Goal: Task Accomplishment & Management: Manage account settings

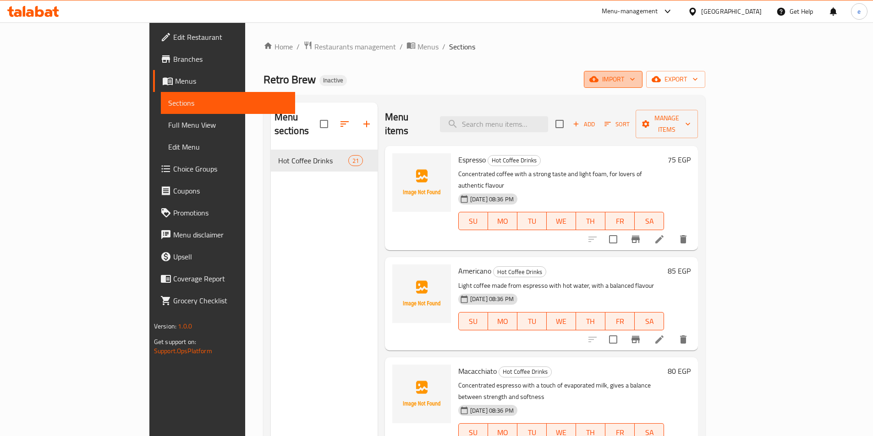
click at [635, 83] on span "import" at bounding box center [613, 79] width 44 height 11
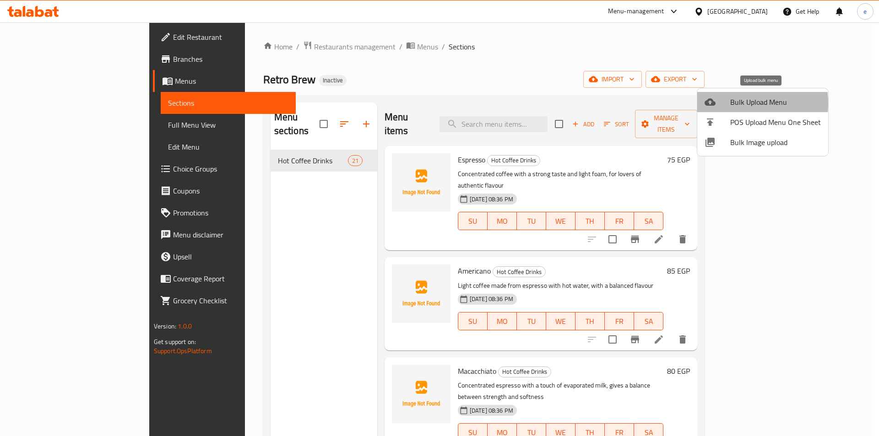
click at [733, 104] on span "Bulk Upload Menu" at bounding box center [776, 102] width 91 height 11
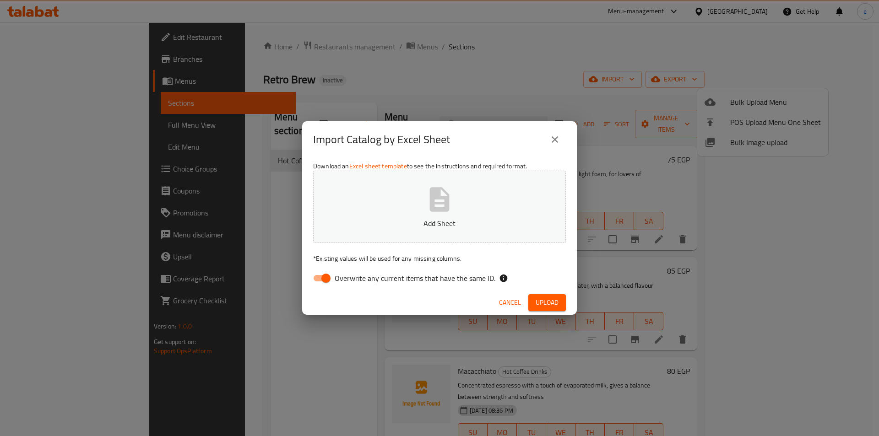
click at [447, 229] on p "Add Sheet" at bounding box center [439, 223] width 224 height 11
click at [331, 271] on input "Overwrite any current items that have the same ID." at bounding box center [326, 278] width 52 height 17
checkbox input "false"
click at [486, 218] on p "Sufra-b341866e-b9eb-40a5-bc3d-45c2e14560f6-Menu (1).xlsx" at bounding box center [439, 223] width 224 height 11
click at [553, 300] on span "Upload" at bounding box center [547, 302] width 23 height 11
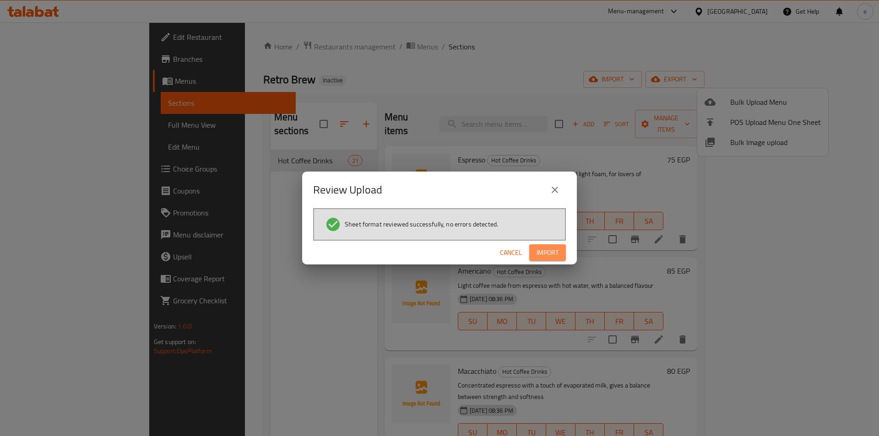
click at [546, 251] on span "Import" at bounding box center [548, 252] width 22 height 11
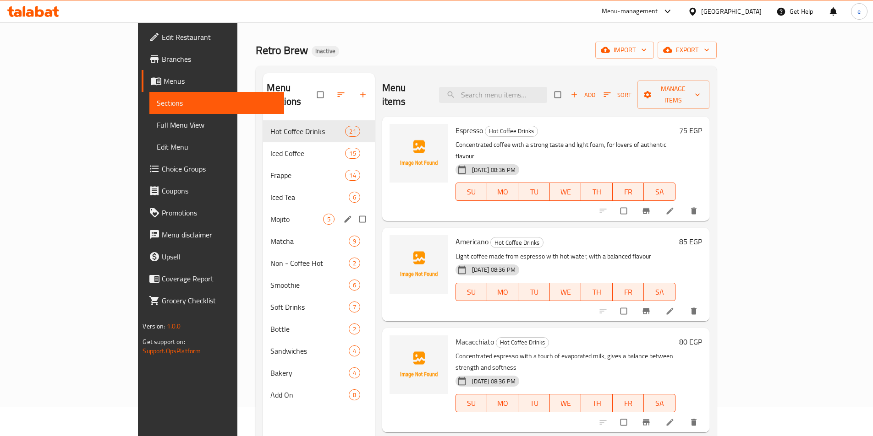
scroll to position [46, 0]
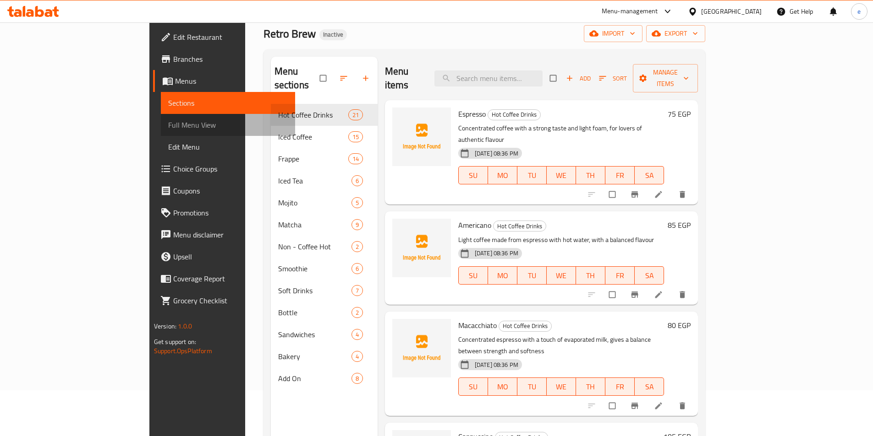
click at [168, 123] on span "Full Menu View" at bounding box center [228, 125] width 120 height 11
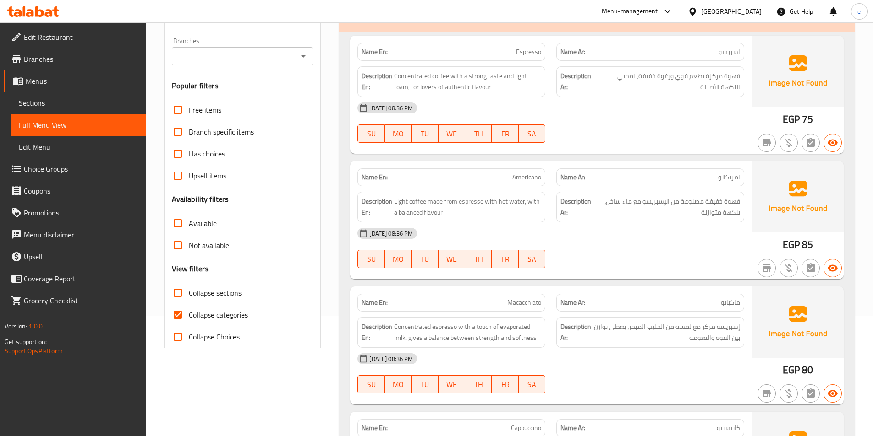
scroll to position [183, 0]
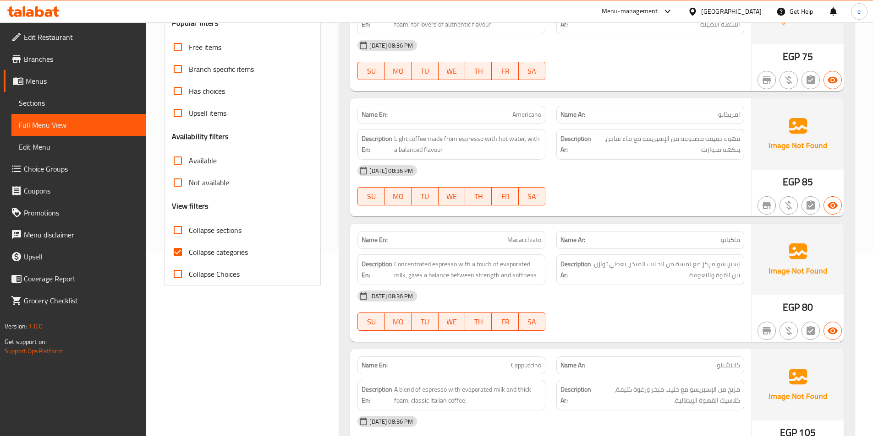
click at [208, 251] on span "Collapse categories" at bounding box center [218, 252] width 59 height 11
click at [189, 251] on input "Collapse categories" at bounding box center [178, 252] width 22 height 22
checkbox input "false"
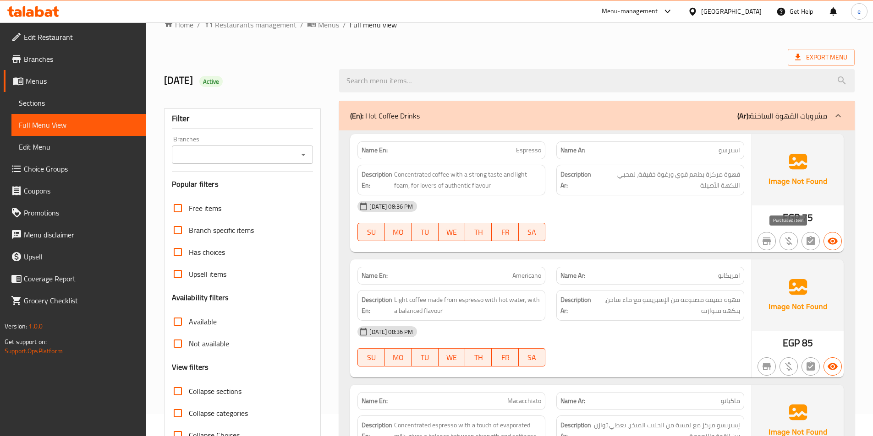
scroll to position [0, 0]
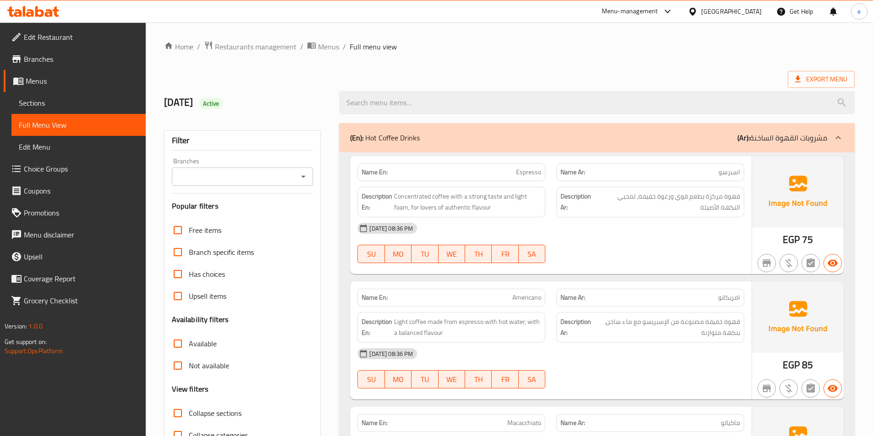
click at [808, 140] on p "(Ar): مشروبات القهوة الساخنة" at bounding box center [782, 137] width 90 height 11
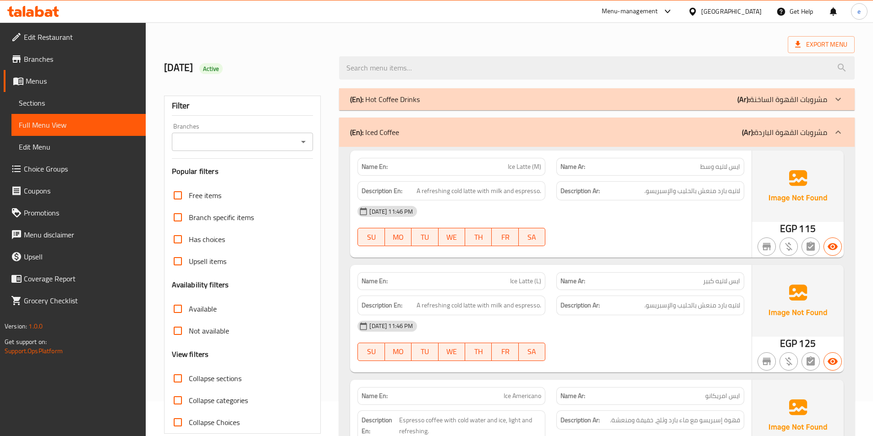
scroll to position [92, 0]
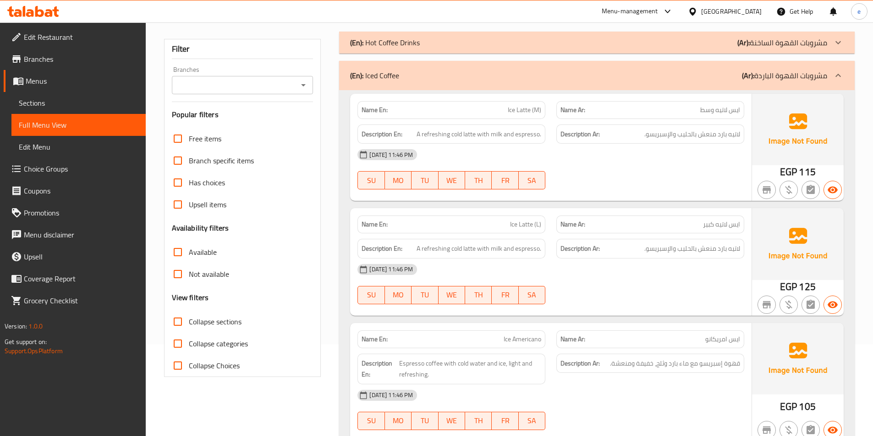
click at [697, 254] on span "لاتيه بارد منعش بالحليب والإسبريسو." at bounding box center [692, 248] width 96 height 11
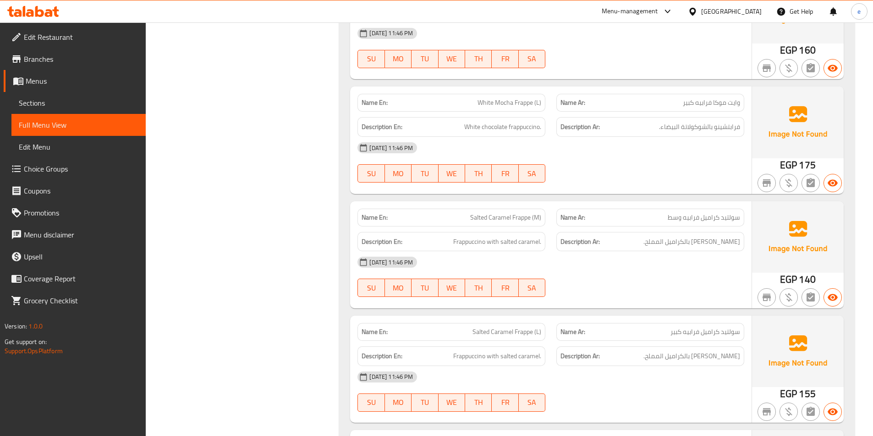
scroll to position [2717, 0]
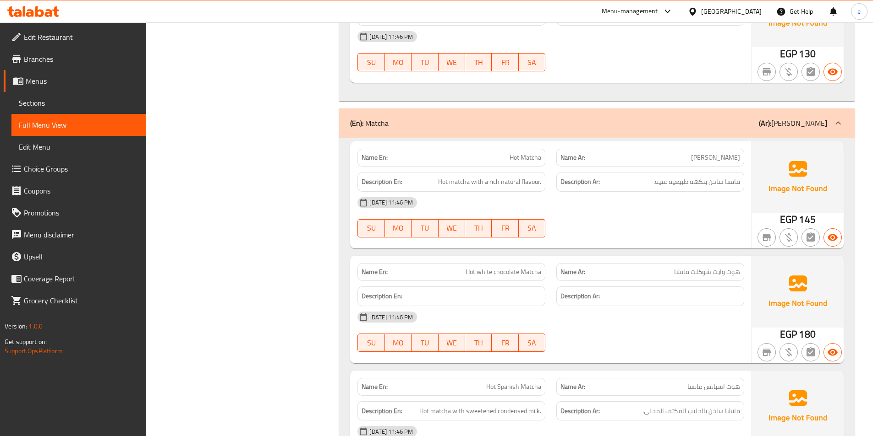
scroll to position [4901, 0]
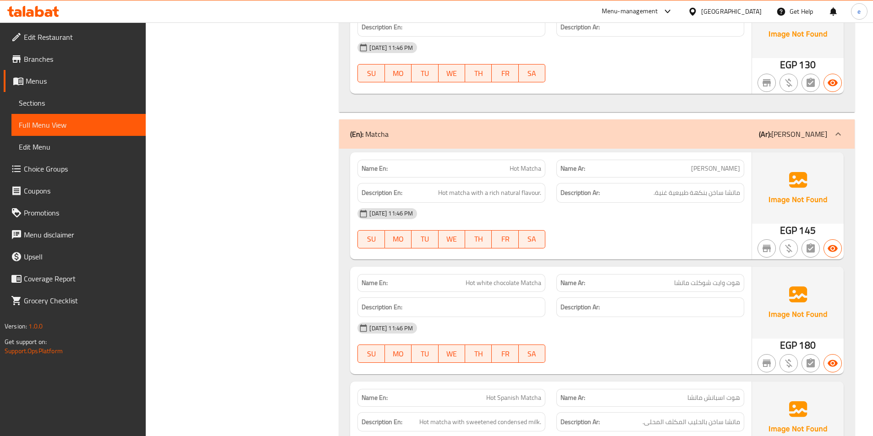
click at [679, 321] on div "[DATE] 11:46 PM" at bounding box center [551, 328] width 398 height 22
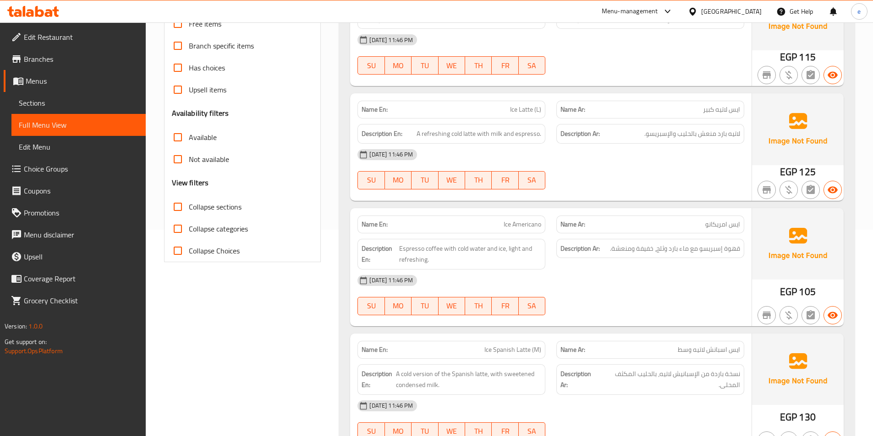
scroll to position [0, 0]
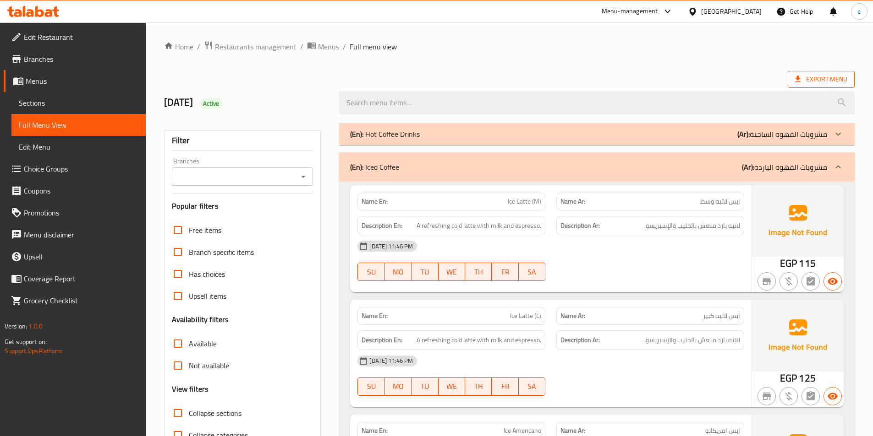
click at [829, 83] on span "Export Menu" at bounding box center [821, 79] width 52 height 11
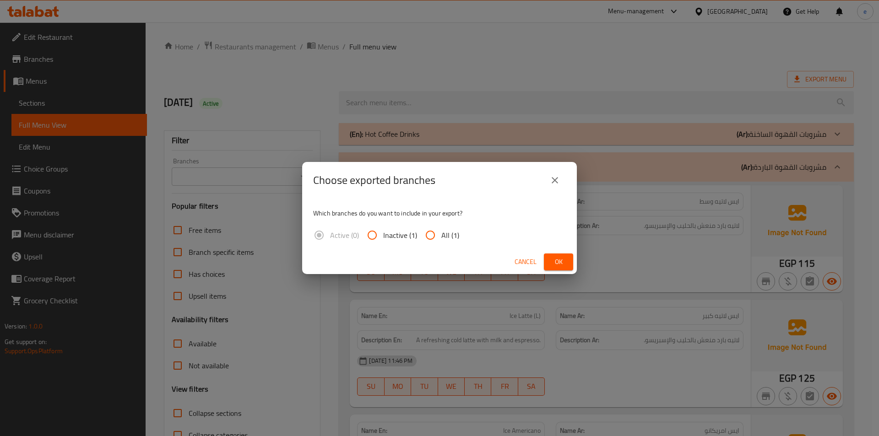
click at [436, 241] on input "All (1)" at bounding box center [431, 235] width 22 height 22
radio input "true"
click at [559, 257] on span "Ok" at bounding box center [558, 261] width 15 height 11
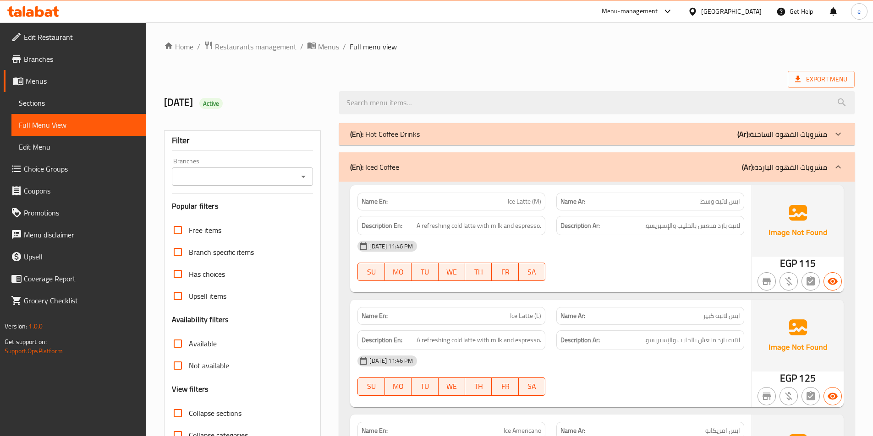
drag, startPoint x: 835, startPoint y: 140, endPoint x: 831, endPoint y: 150, distance: 10.7
click at [835, 140] on div at bounding box center [838, 134] width 22 height 22
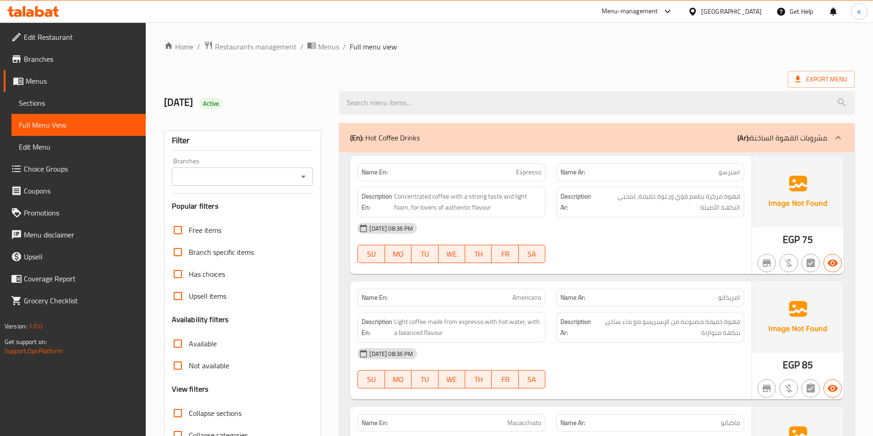
click at [837, 139] on icon at bounding box center [837, 137] width 11 height 11
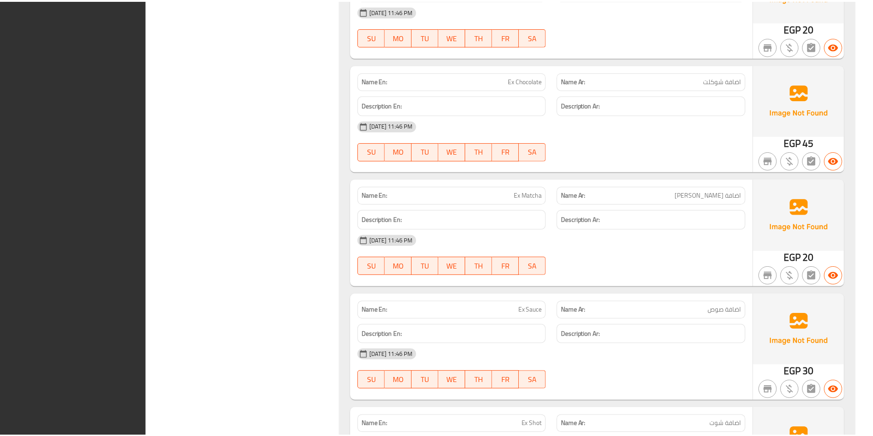
scroll to position [9875, 0]
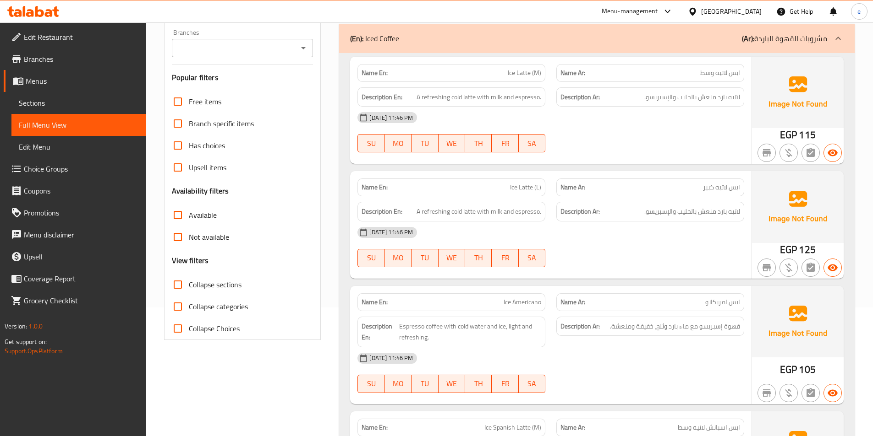
scroll to position [137, 0]
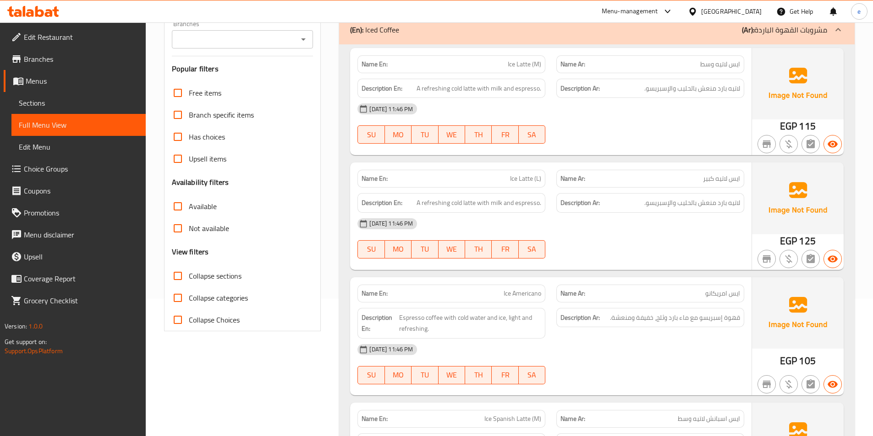
click at [430, 269] on div "Name En: Ice Latte (L) Name Ar: ايس لاتيه كبير Description En: A refreshing col…" at bounding box center [550, 216] width 401 height 107
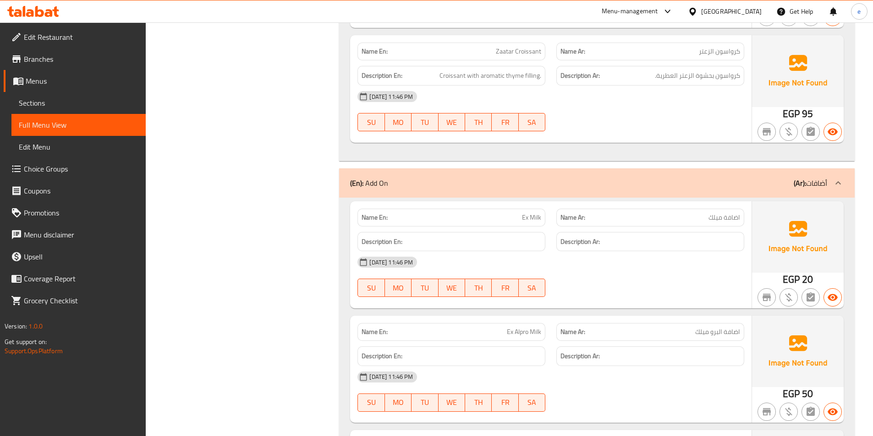
scroll to position [9153, 0]
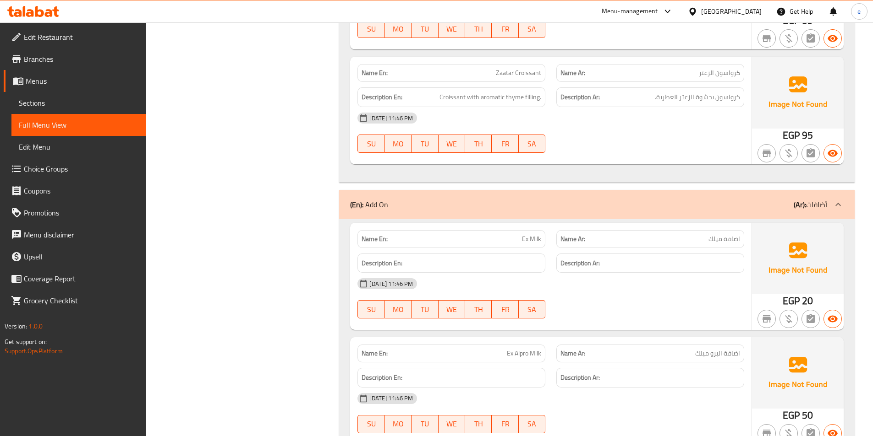
click at [577, 201] on div "(En): Add On (Ar): أضافات" at bounding box center [588, 204] width 477 height 11
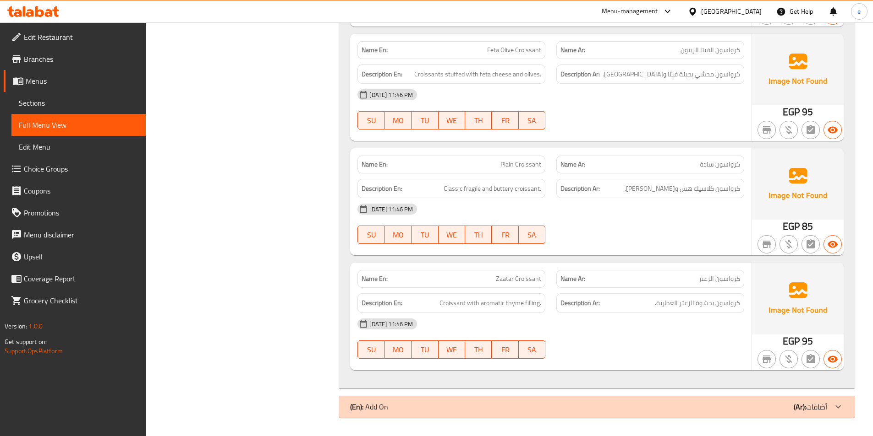
scroll to position [8947, 0]
click at [801, 410] on b "(Ar):" at bounding box center [799, 407] width 12 height 14
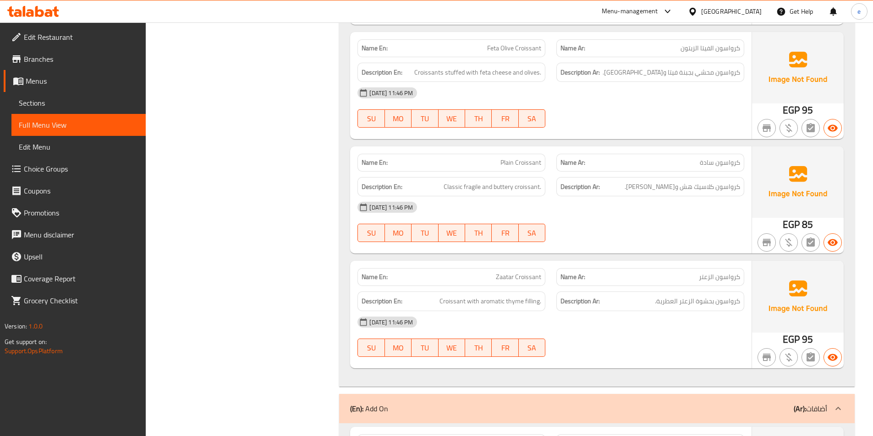
scroll to position [9153, 0]
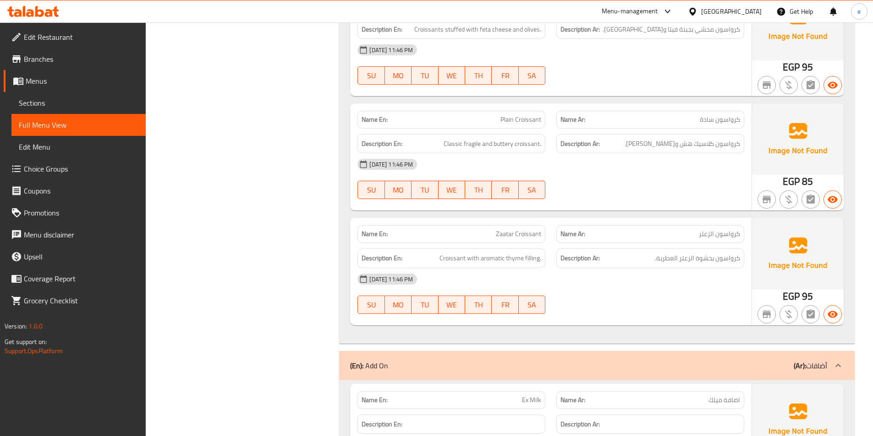
scroll to position [8970, 0]
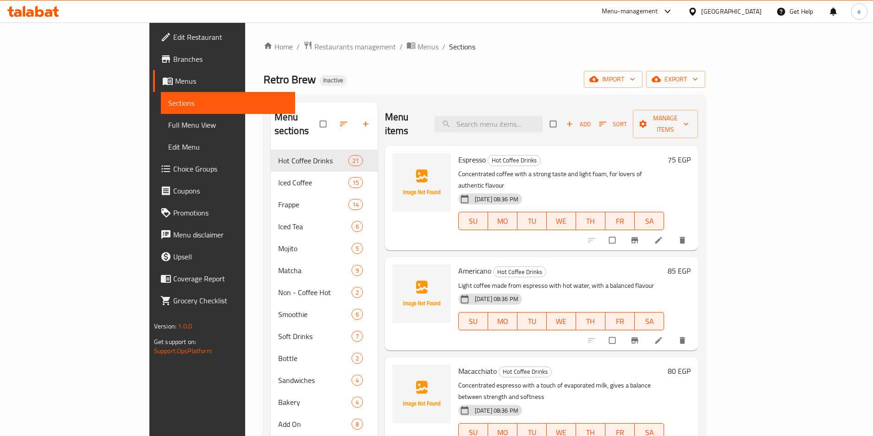
click at [168, 125] on span "Full Menu View" at bounding box center [228, 125] width 120 height 11
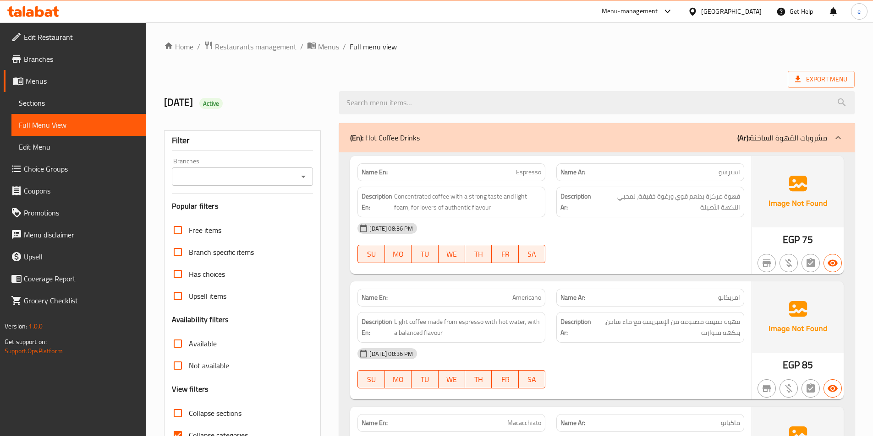
click at [52, 108] on span "Sections" at bounding box center [79, 103] width 120 height 11
